Goal: Task Accomplishment & Management: Manage account settings

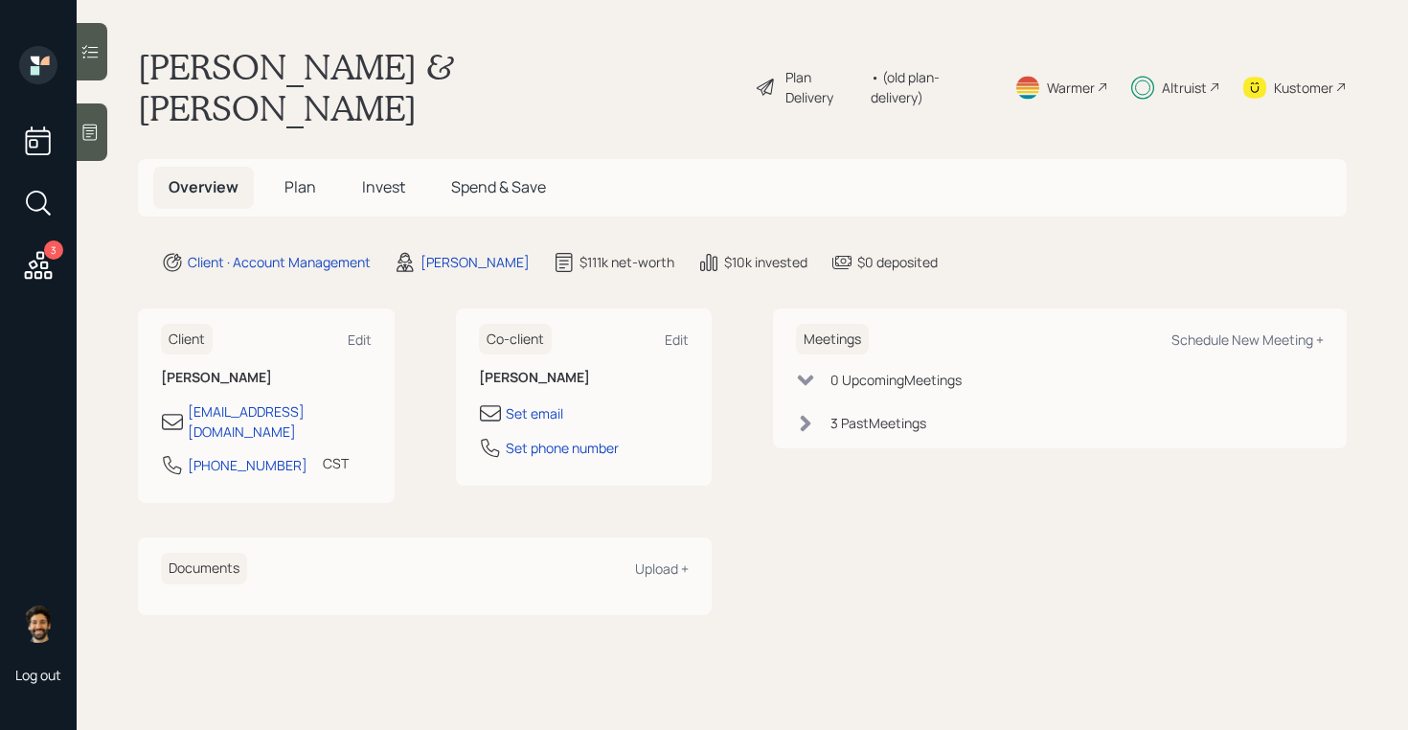
click at [312, 176] on span "Plan" at bounding box center [300, 186] width 32 height 21
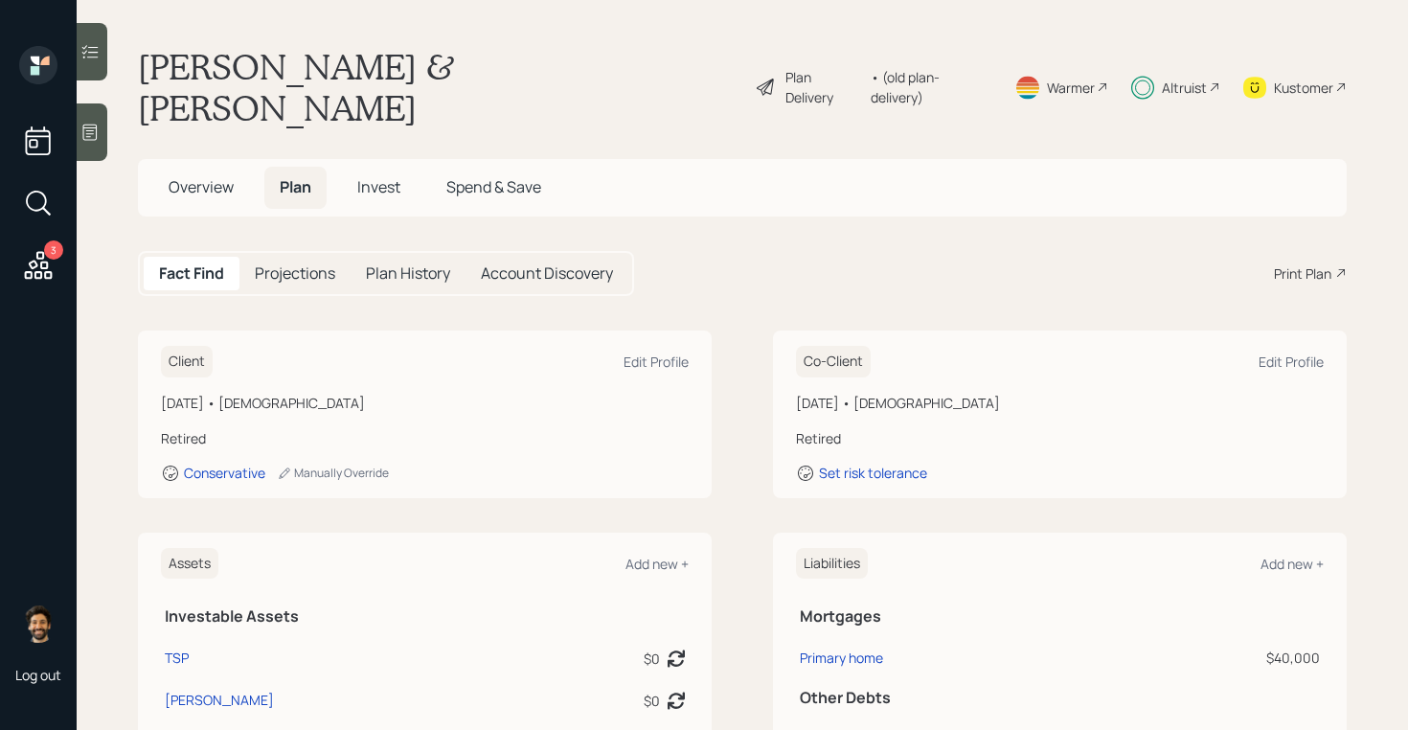
click at [393, 176] on span "Invest" at bounding box center [378, 186] width 43 height 21
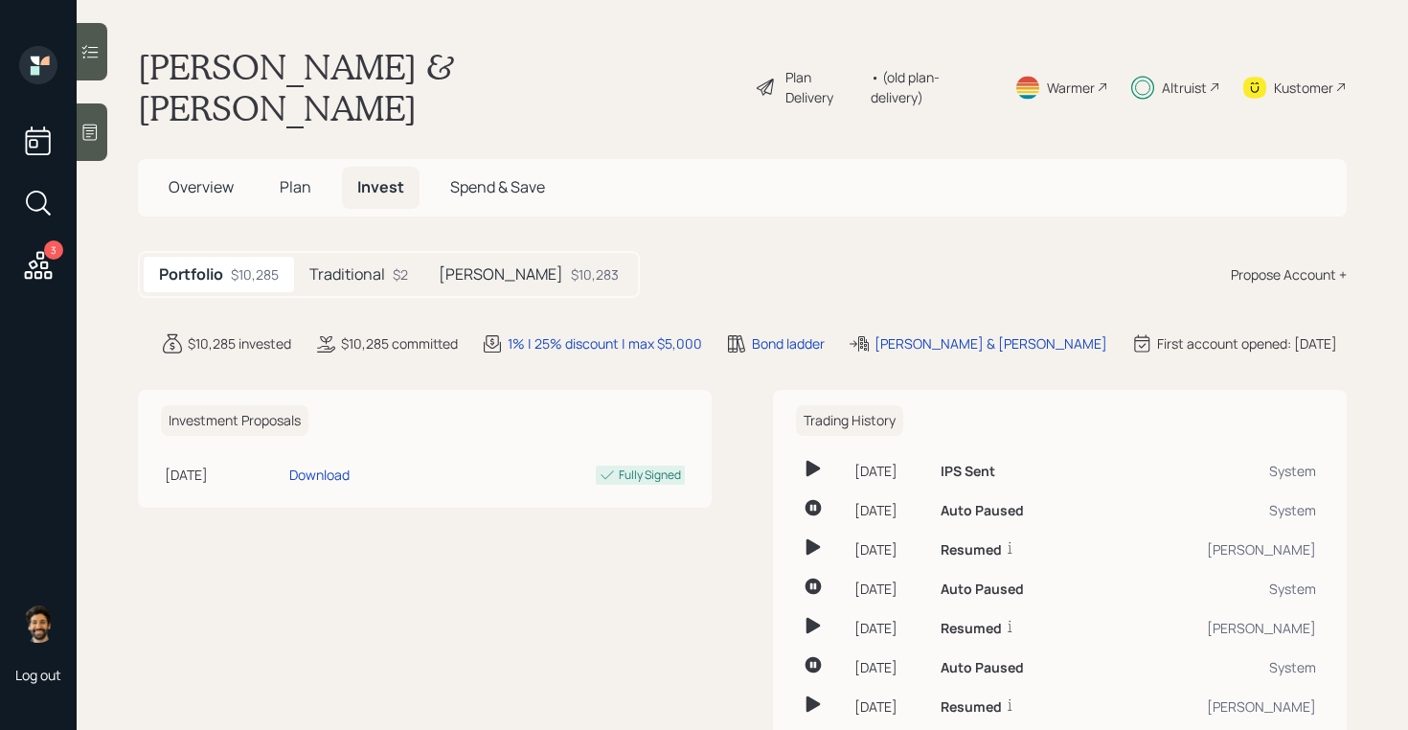
click at [469, 265] on h5 "[PERSON_NAME]" at bounding box center [501, 274] width 125 height 18
